Goal: Understand process/instructions: Learn how to perform a task or action

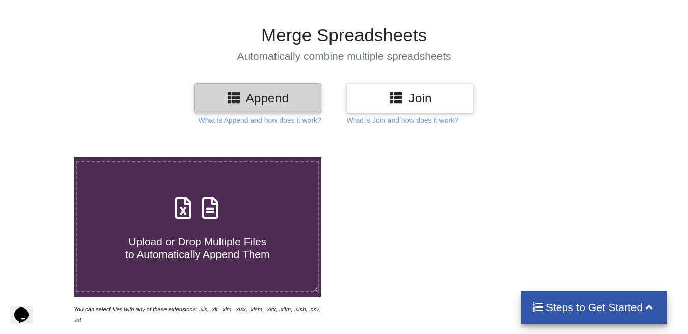
scroll to position [102, 0]
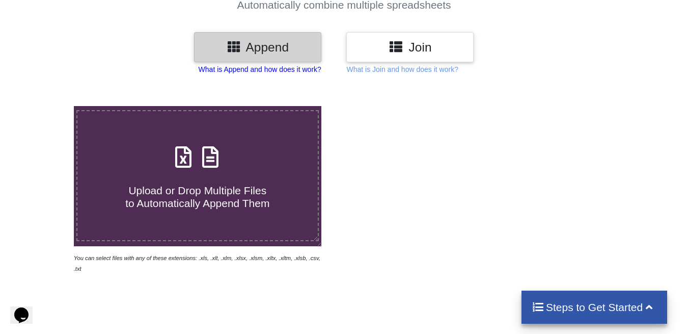
click at [286, 70] on p "What is Append and how does it work?" at bounding box center [260, 69] width 123 height 10
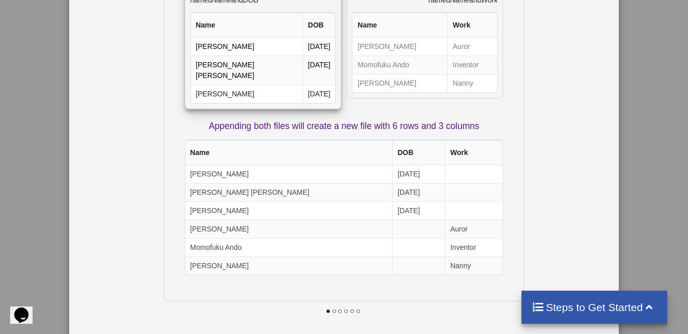
scroll to position [207, 0]
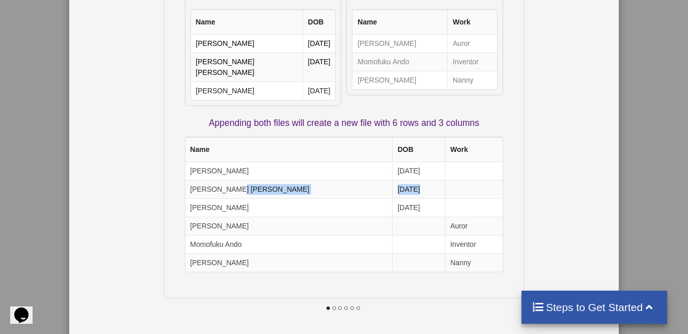
drag, startPoint x: 444, startPoint y: 169, endPoint x: 253, endPoint y: 174, distance: 190.6
click at [253, 180] on tr "[PERSON_NAME] [PERSON_NAME] [DATE]" at bounding box center [344, 189] width 318 height 18
click at [332, 306] on icon at bounding box center [334, 308] width 4 height 4
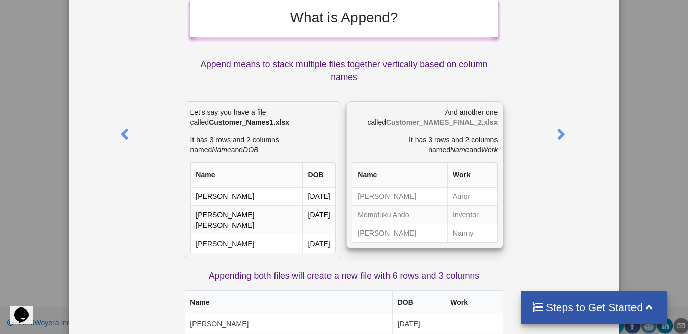
scroll to position [0, 0]
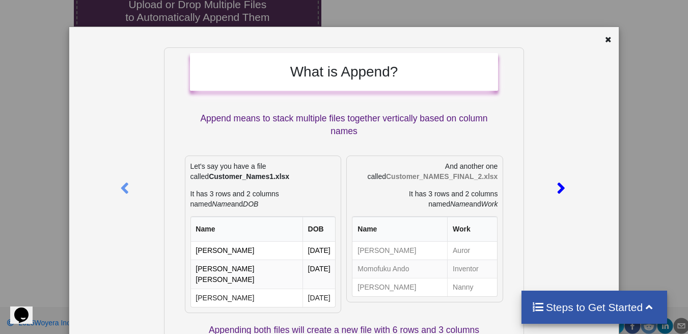
click at [559, 193] on icon at bounding box center [561, 184] width 21 height 18
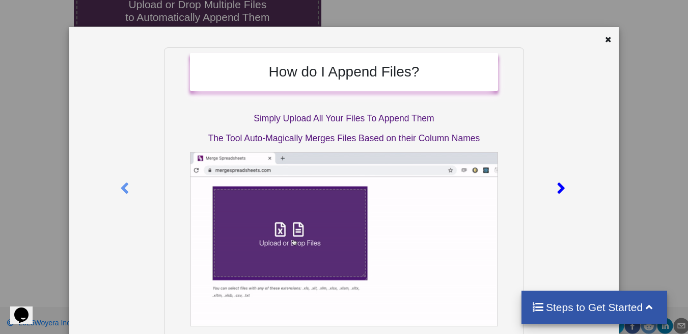
click at [559, 190] on icon at bounding box center [561, 184] width 21 height 18
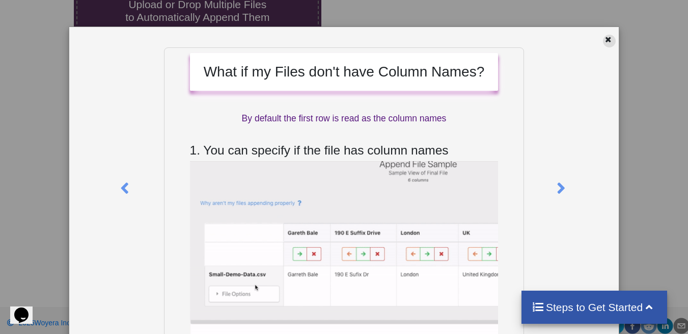
click at [604, 41] on icon at bounding box center [608, 38] width 9 height 7
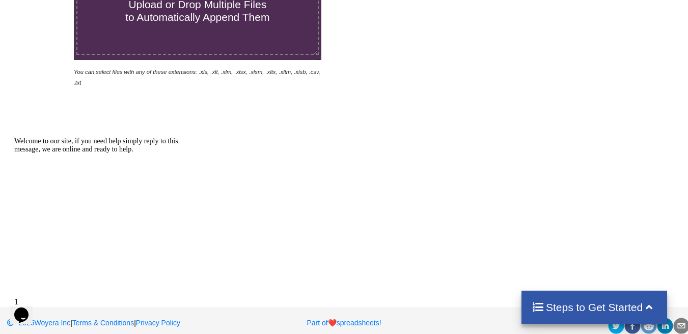
click at [195, 21] on span "Upload or Drop Multiple Files to Automatically Append Them" at bounding box center [197, 10] width 144 height 24
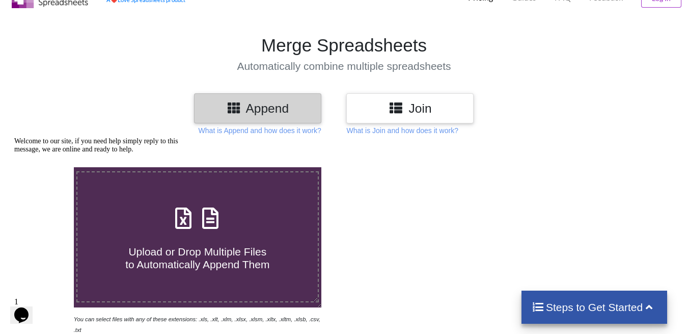
type input "C:\fakepath\000. A2 to A6.xlsx"
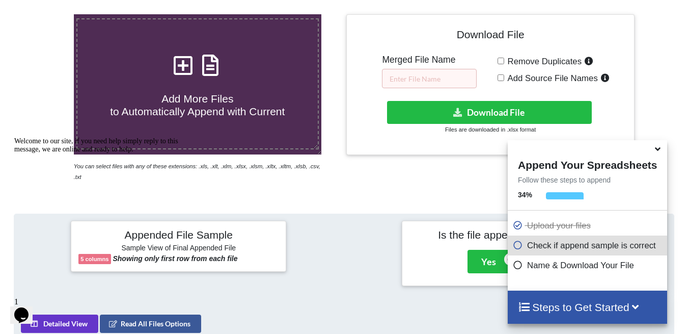
scroll to position [396, 0]
